Goal: Information Seeking & Learning: Learn about a topic

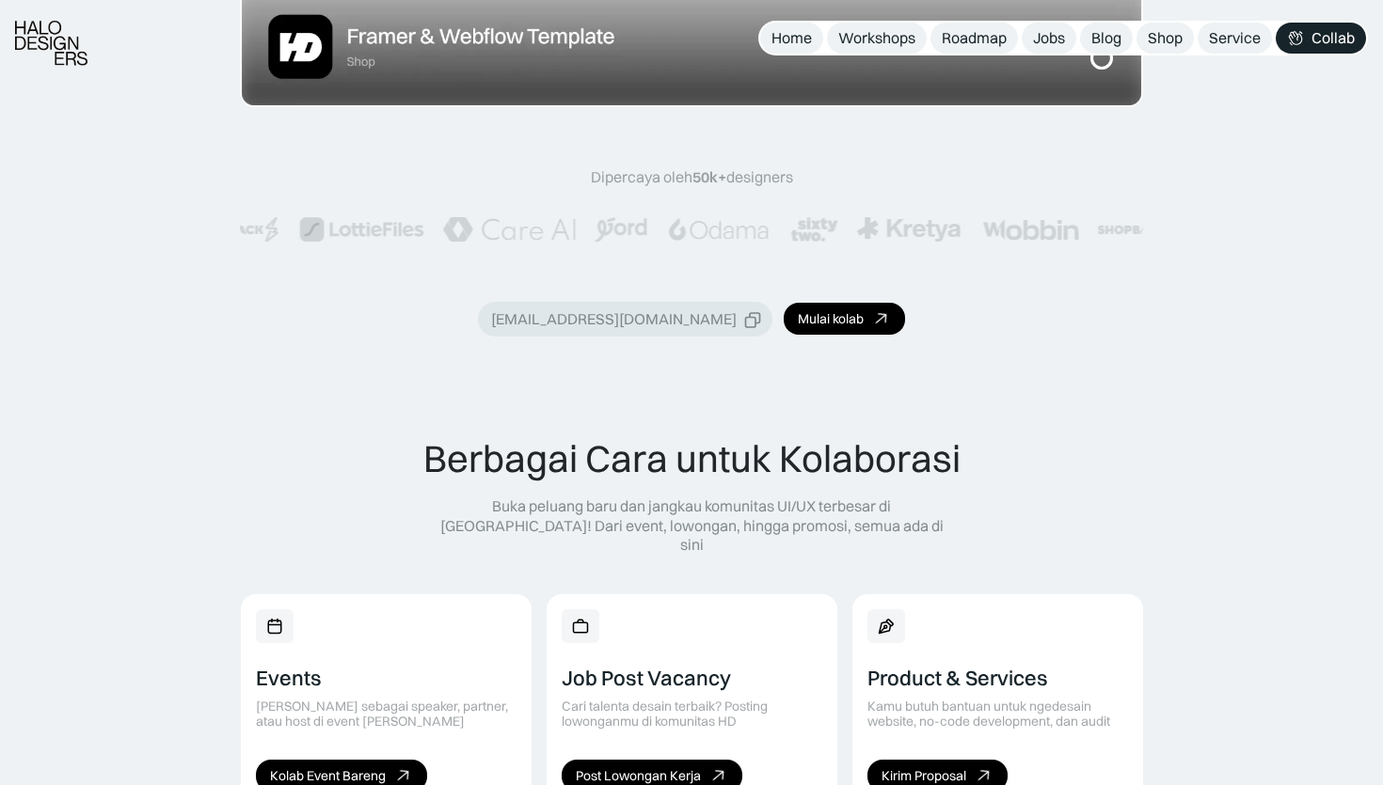
scroll to position [726, 0]
click at [975, 258] on div "Dipercaya oleh 50k+ designers sapa@halodesigners.com Mulai kolab" at bounding box center [691, 250] width 903 height 169
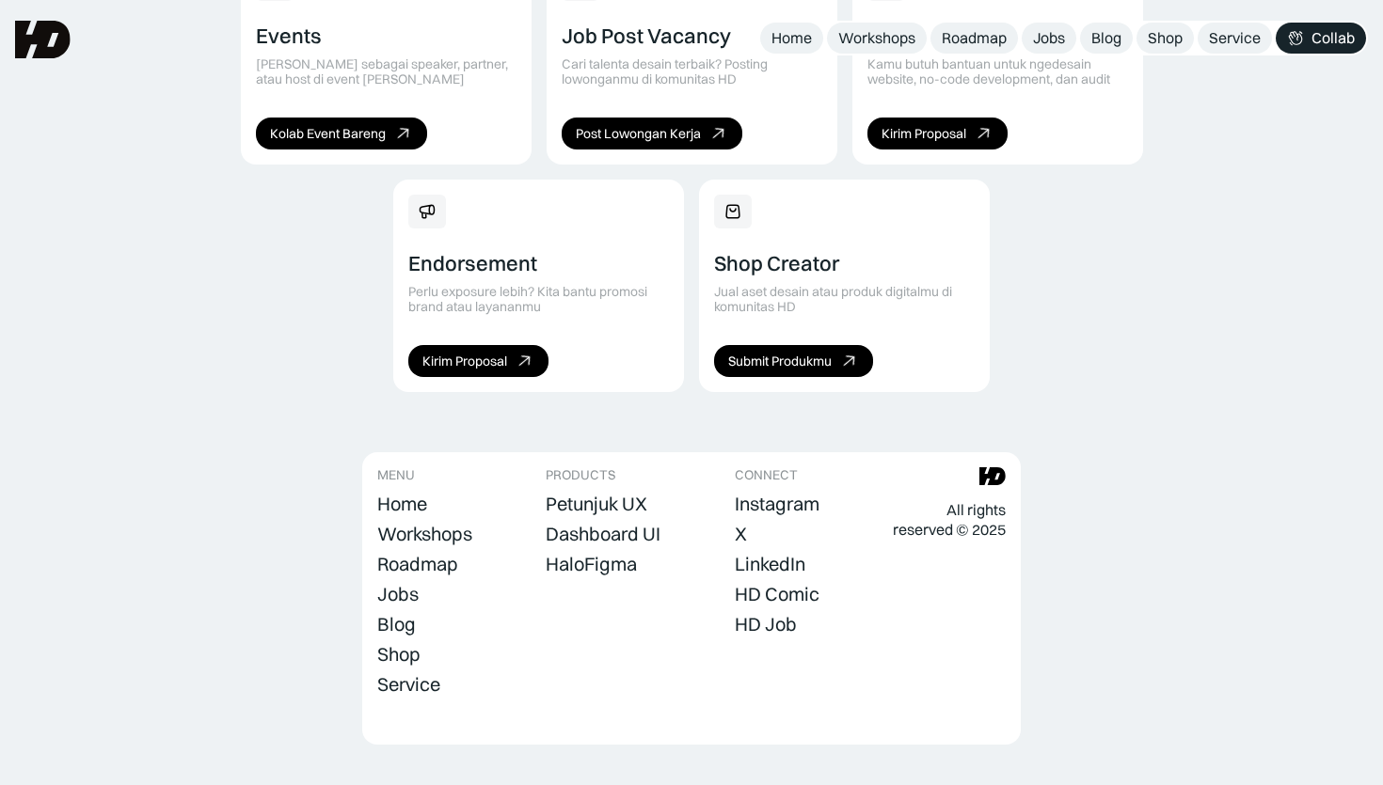
scroll to position [0, 0]
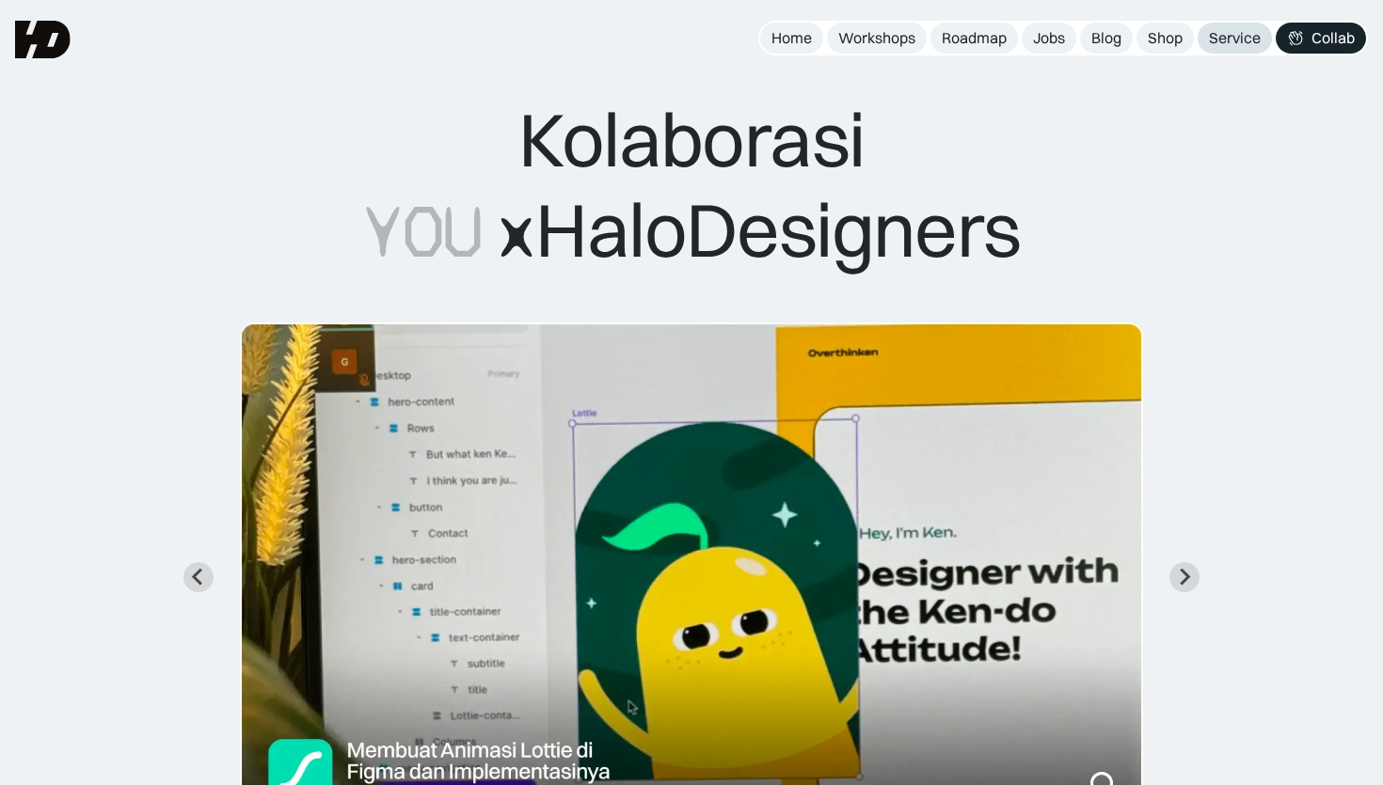
click at [1228, 43] on div "Service" at bounding box center [1235, 38] width 52 height 20
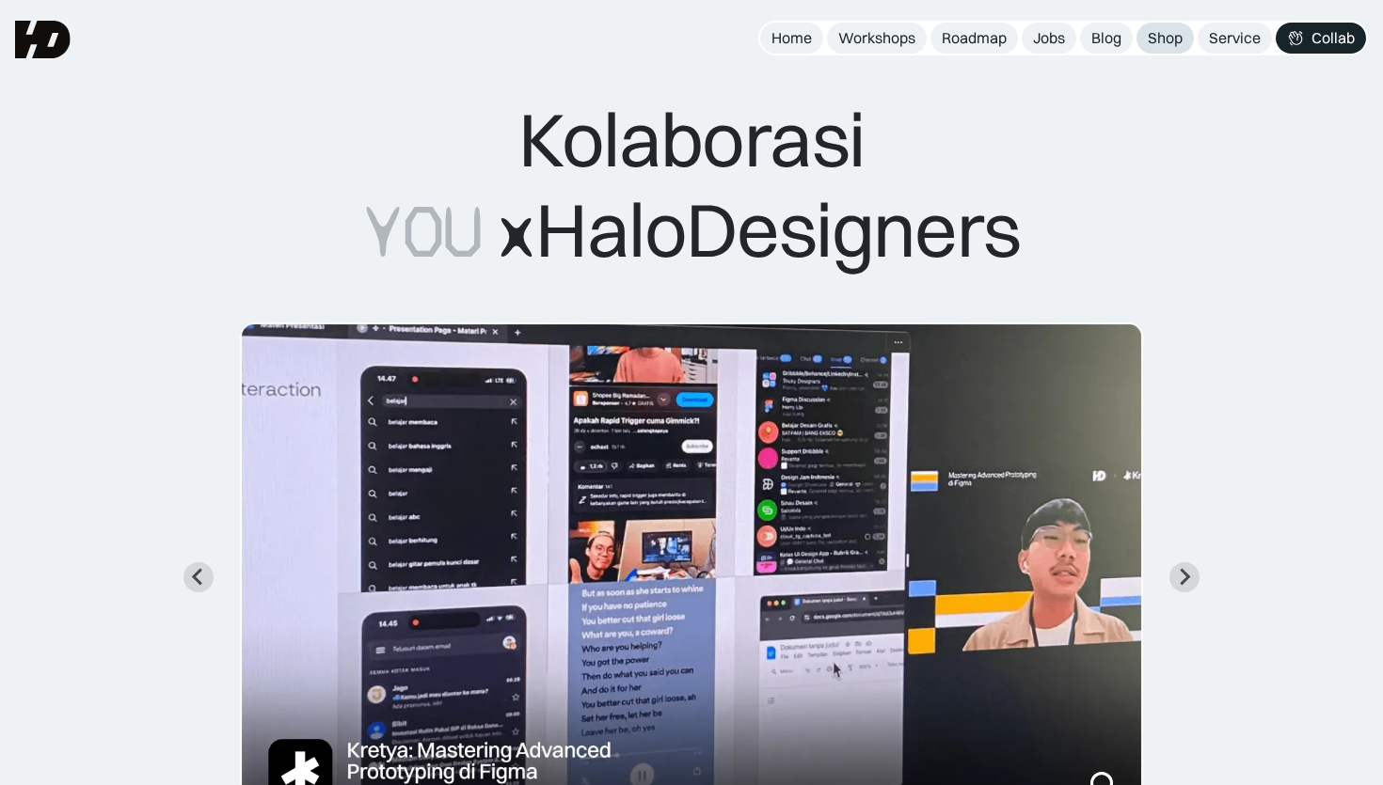
click at [1158, 31] on div "Shop" at bounding box center [1165, 38] width 35 height 20
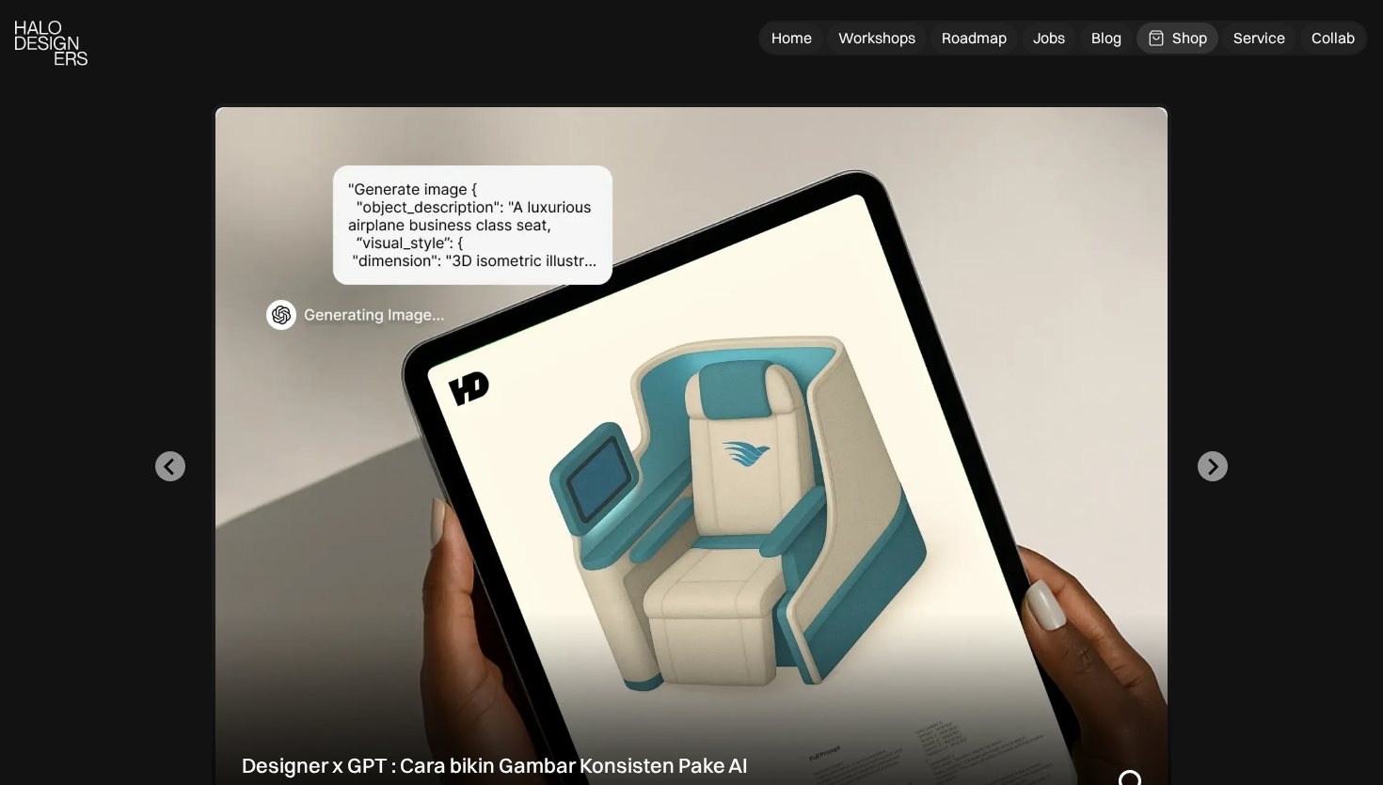
scroll to position [472, 0]
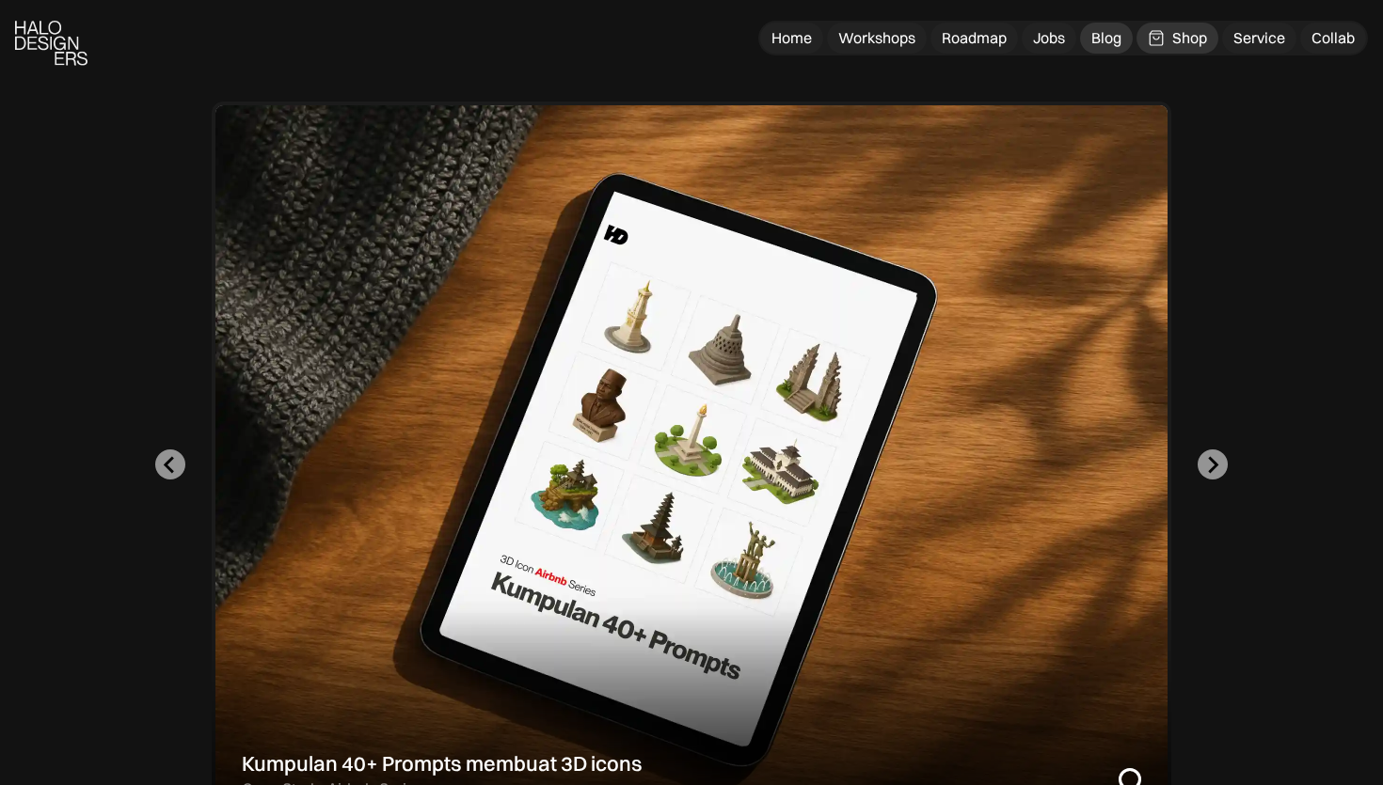
click at [1095, 36] on div "Blog" at bounding box center [1106, 38] width 30 height 20
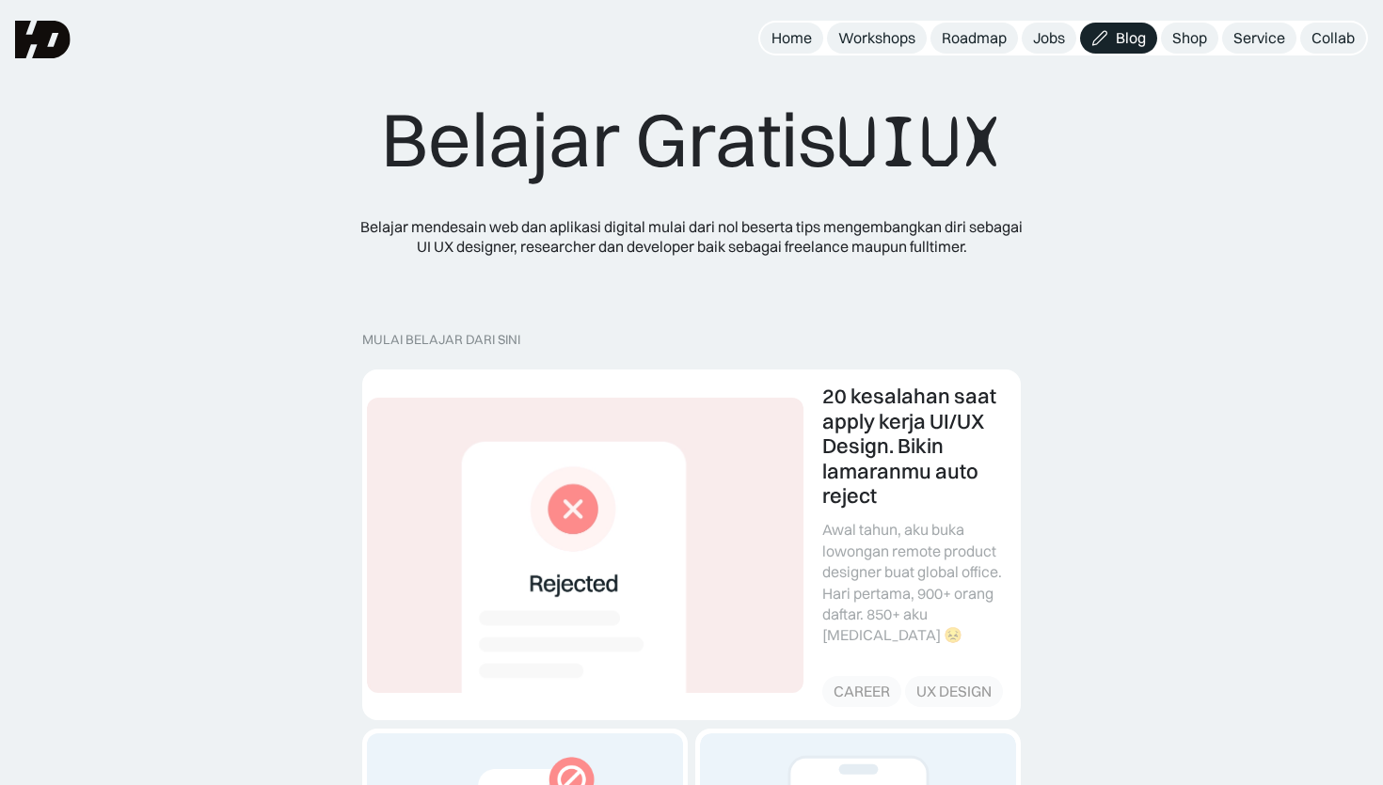
drag, startPoint x: 986, startPoint y: 39, endPoint x: 1039, endPoint y: 315, distance: 281.7
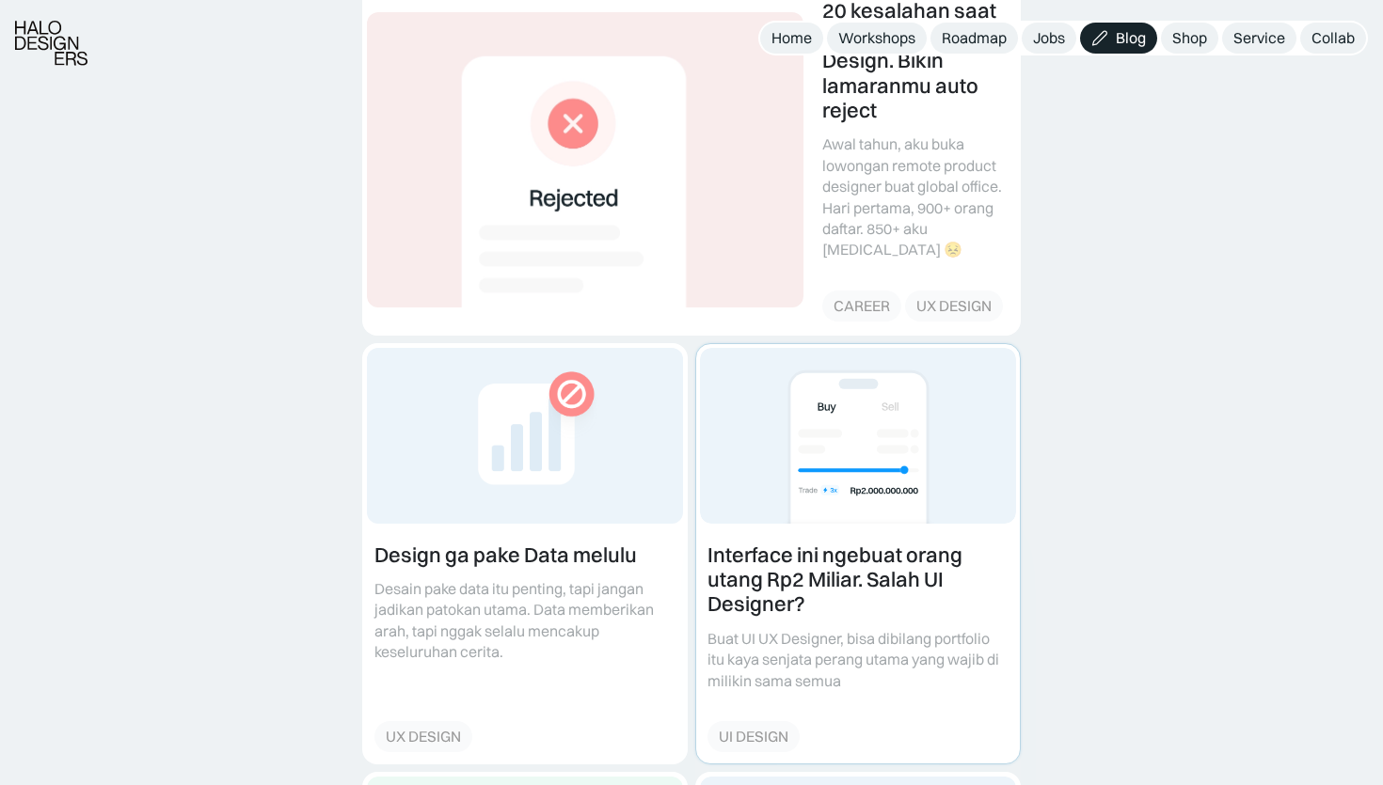
scroll to position [389, 0]
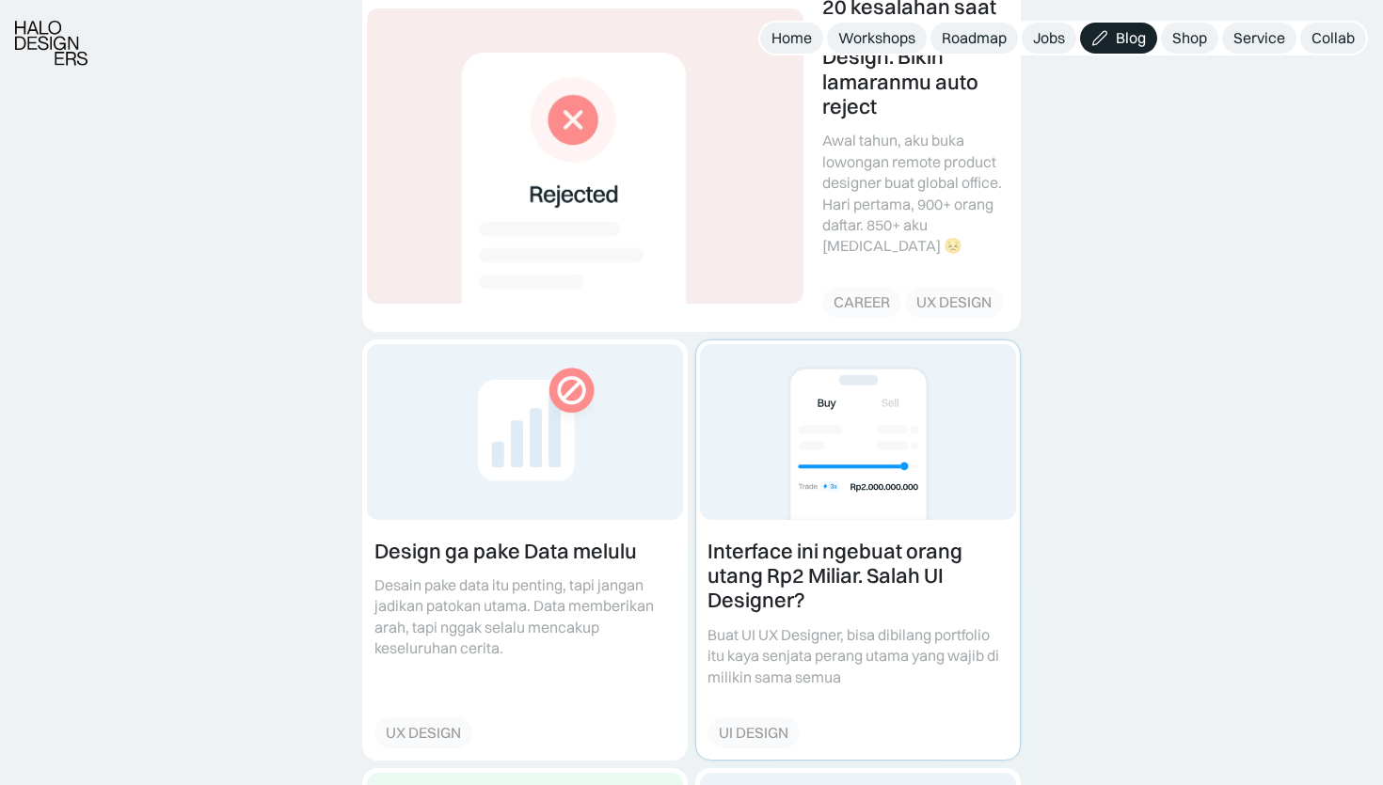
click at [772, 441] on link at bounding box center [858, 549] width 324 height 419
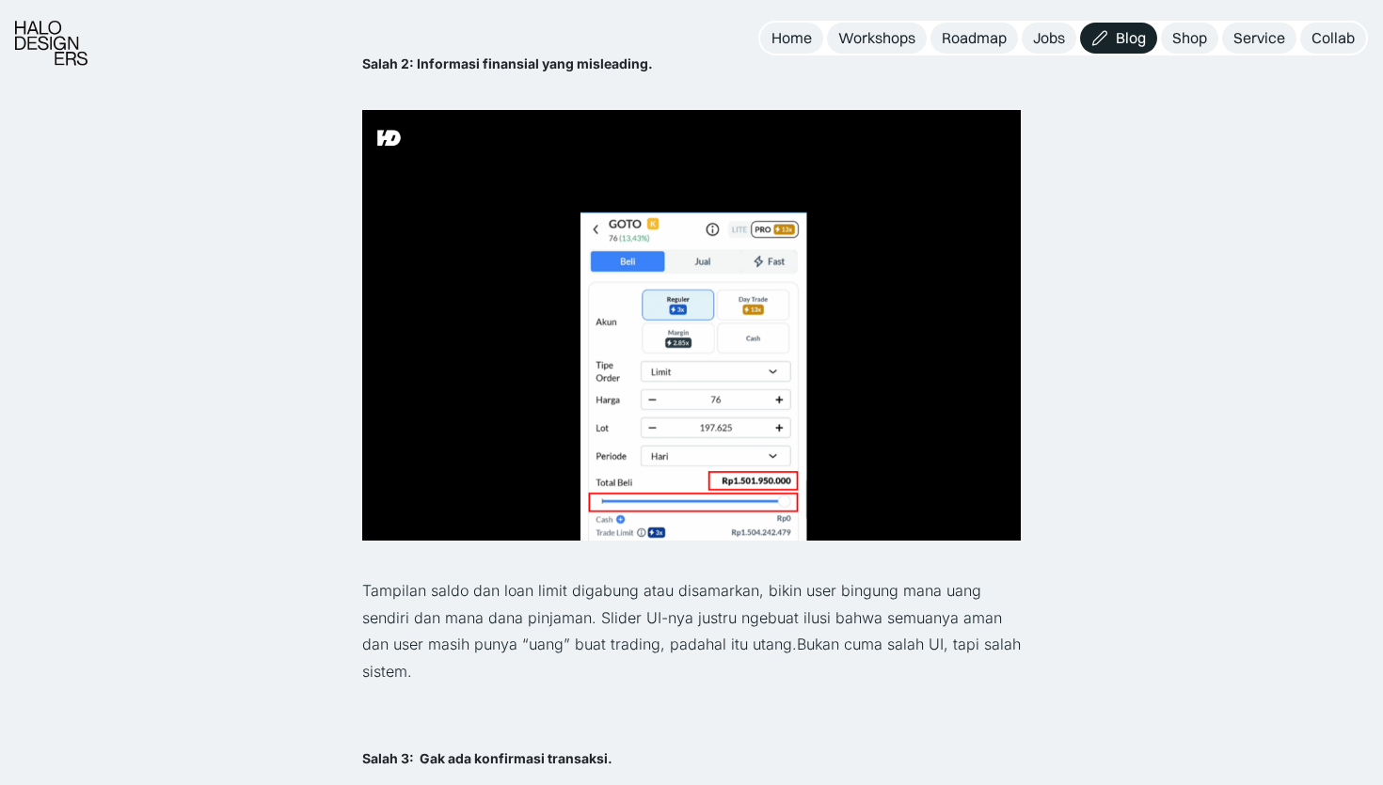
scroll to position [2188, 0]
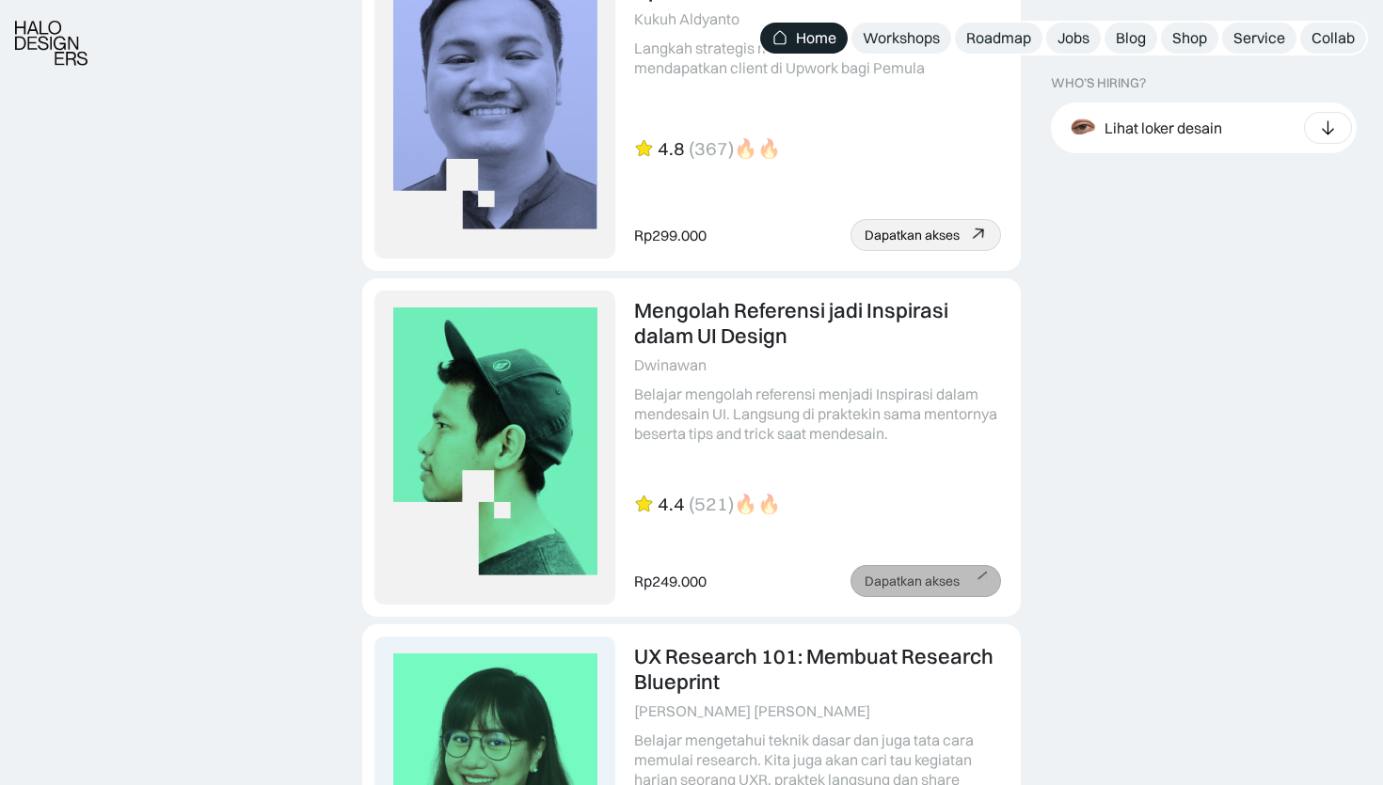
scroll to position [5309, 0]
